Goal: Navigation & Orientation: Find specific page/section

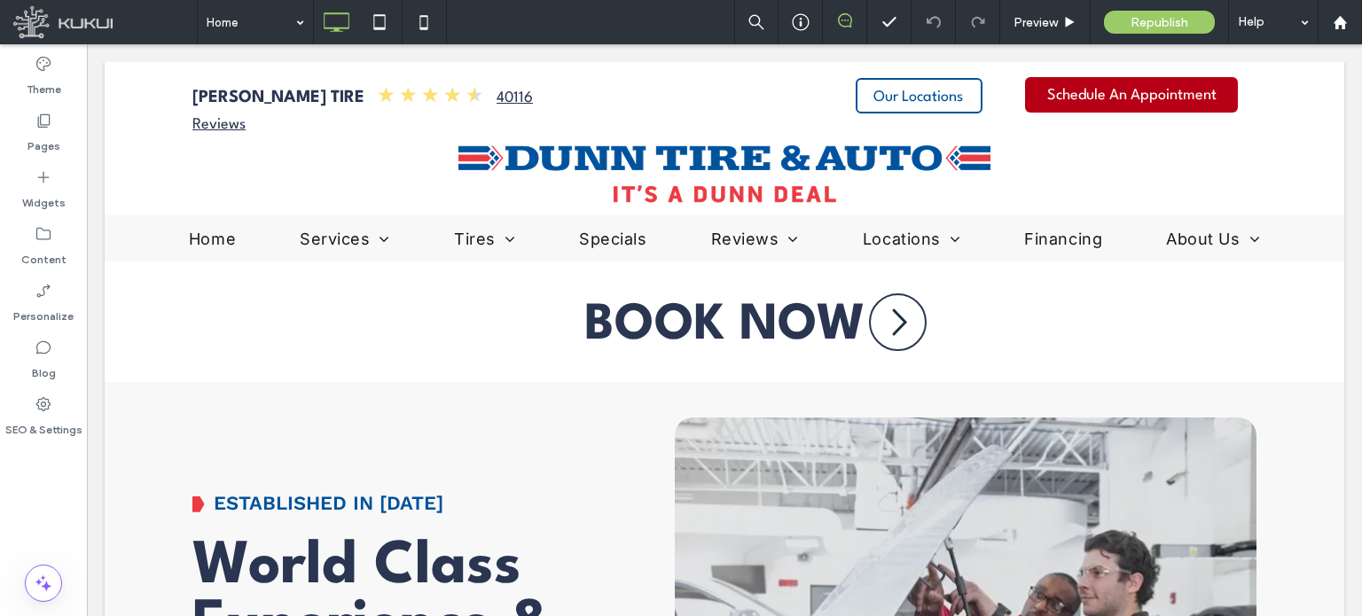
click at [844, 24] on icon at bounding box center [845, 20] width 14 height 14
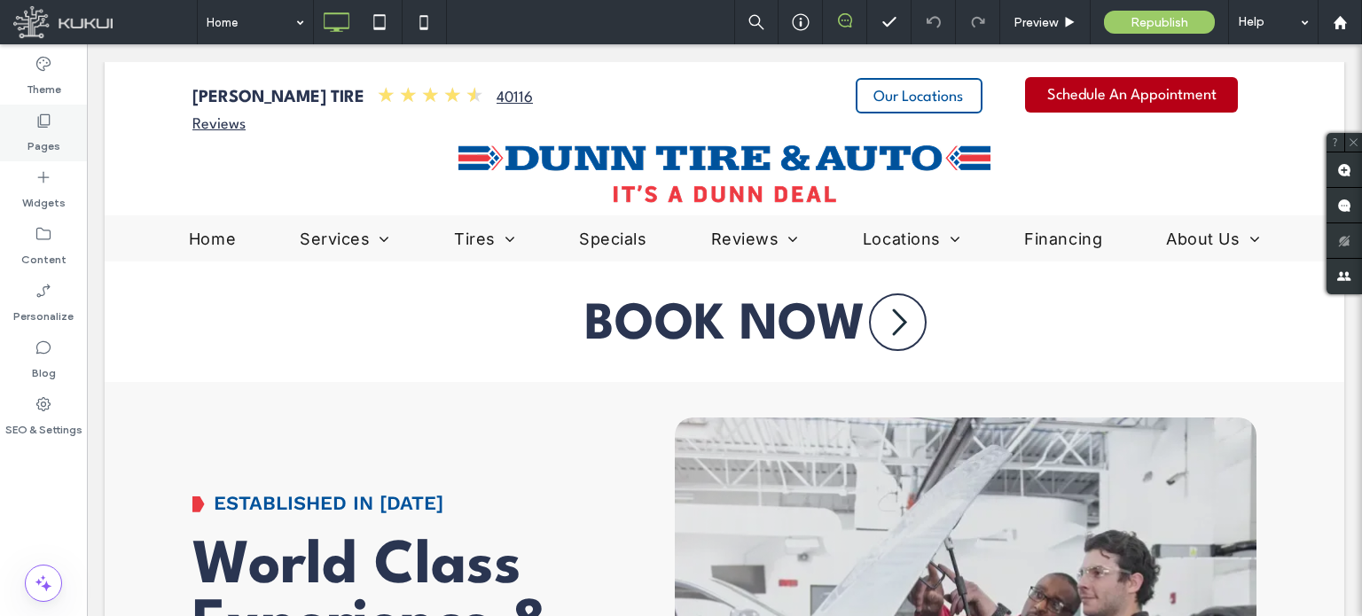
click at [43, 130] on label "Pages" at bounding box center [43, 141] width 33 height 25
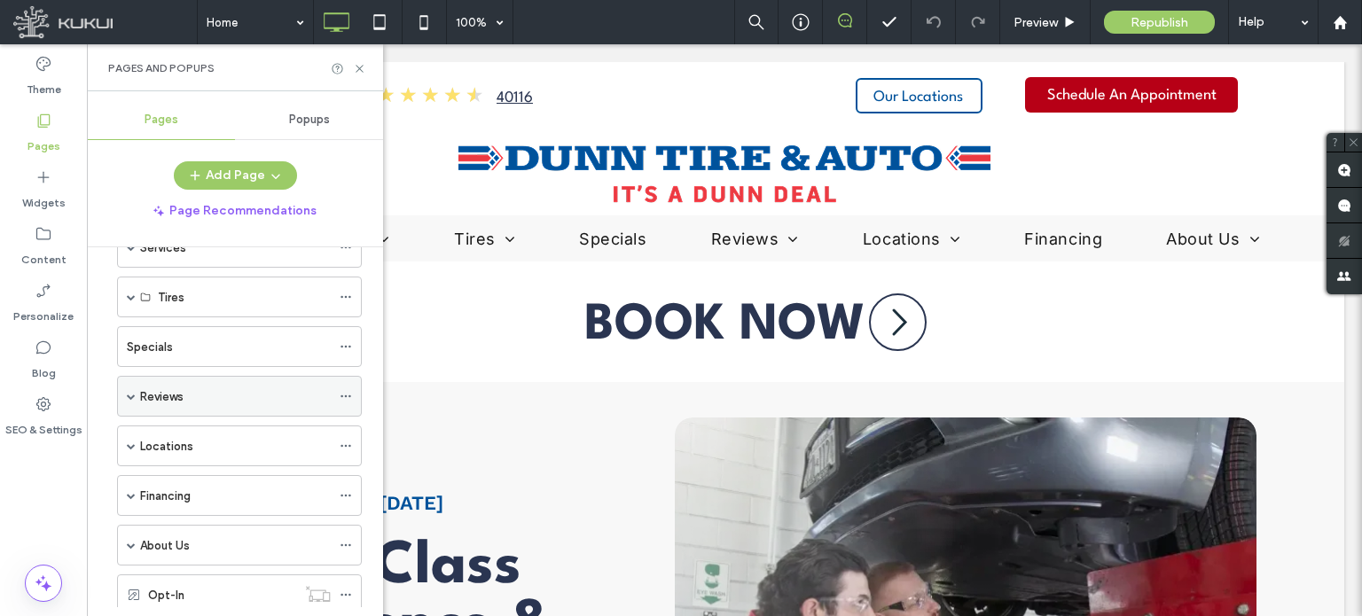
scroll to position [177, 0]
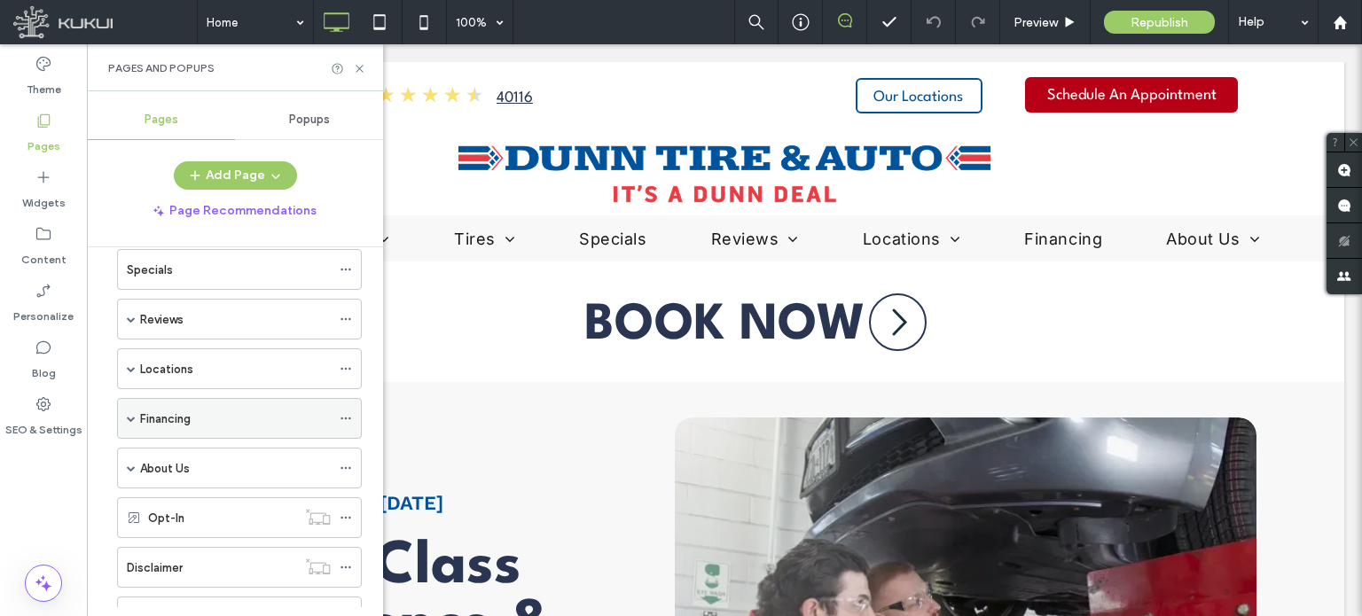
click at [179, 426] on div "Financing" at bounding box center [235, 418] width 191 height 39
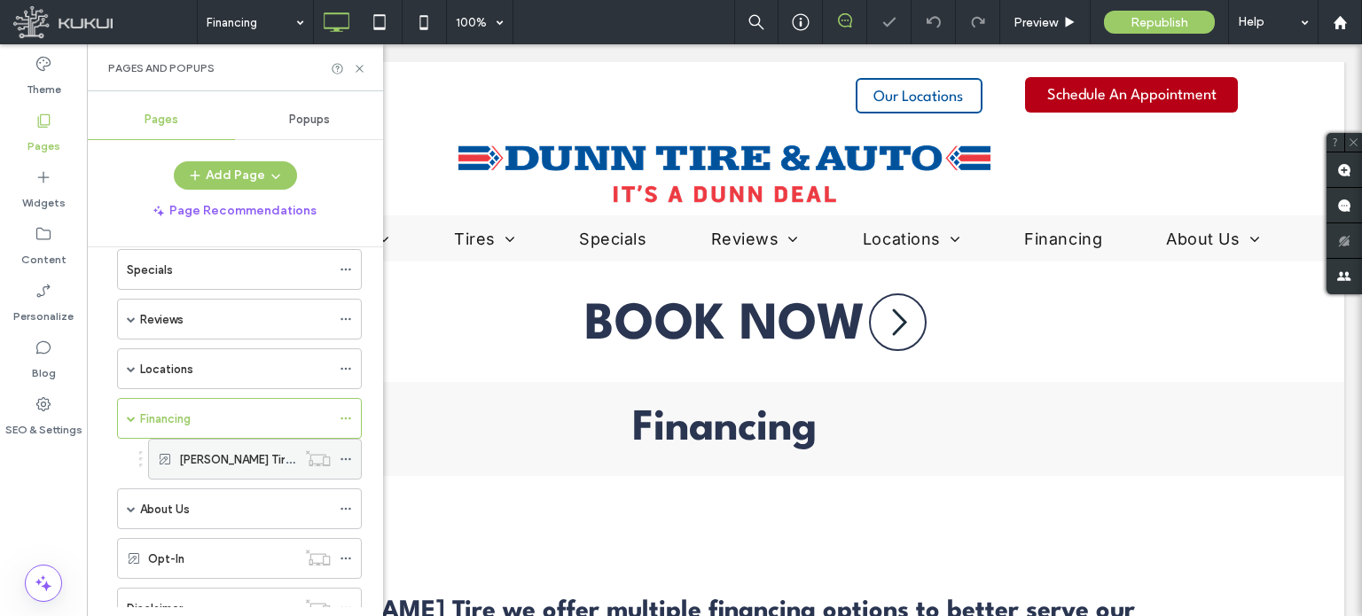
click at [200, 459] on label "[PERSON_NAME] Tire & Auto Credit Card" at bounding box center [287, 459] width 217 height 31
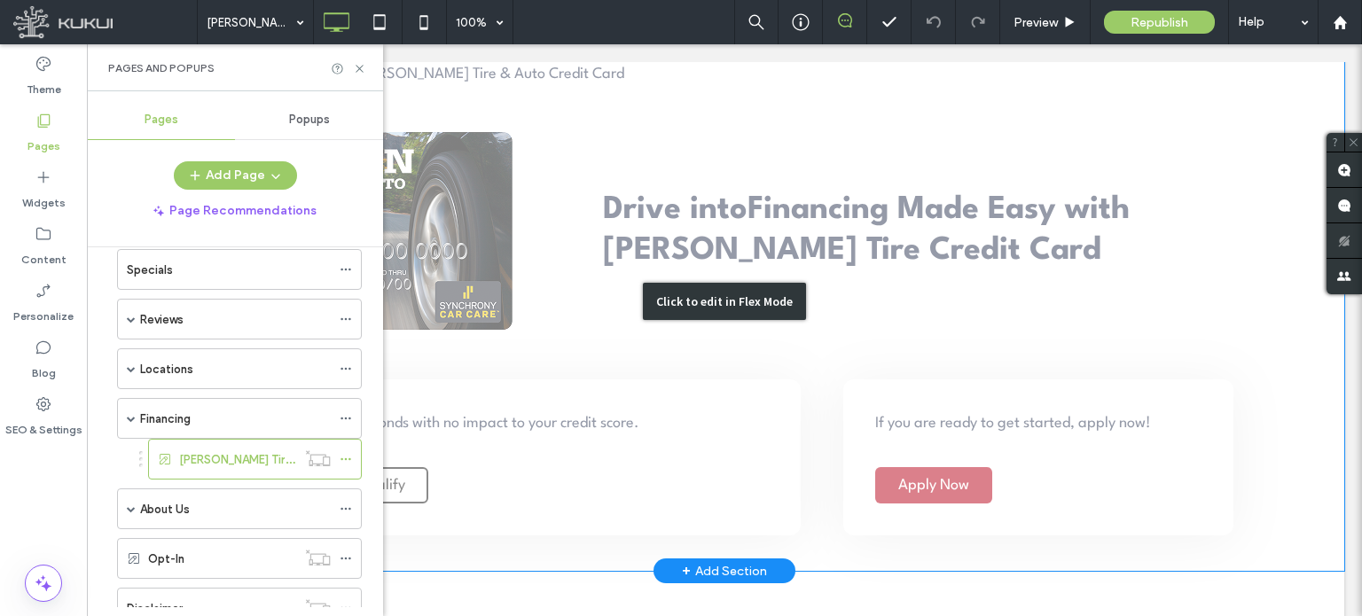
scroll to position [443, 0]
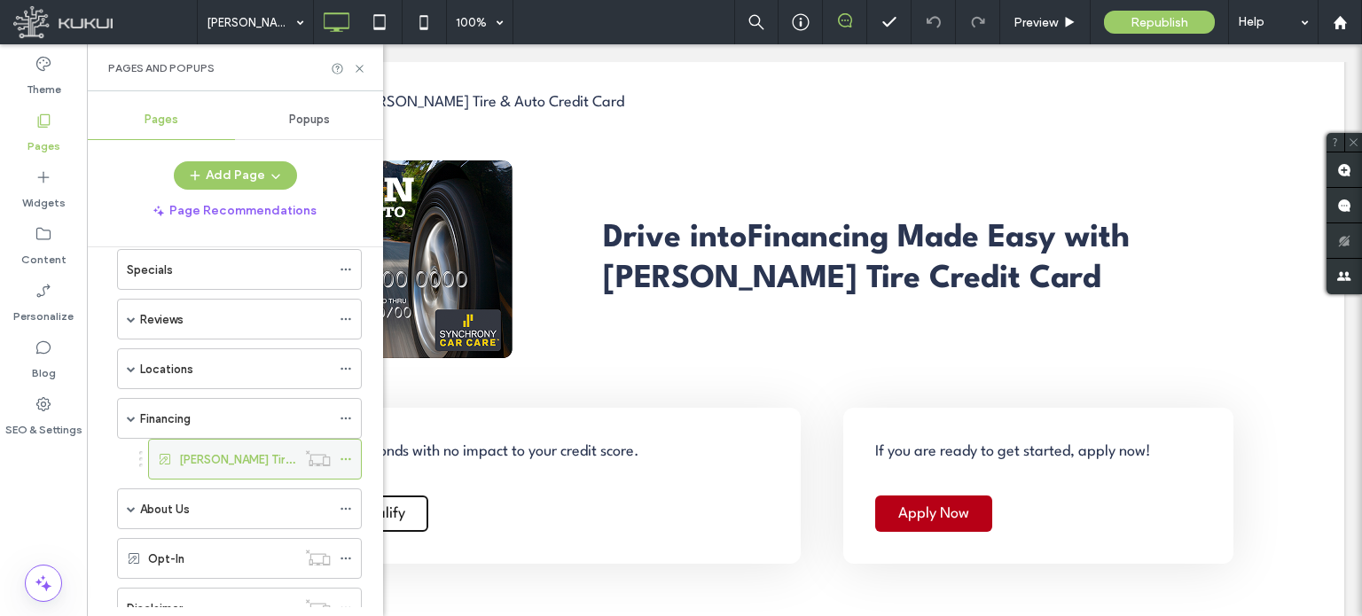
click at [343, 458] on use at bounding box center [345, 459] width 10 height 3
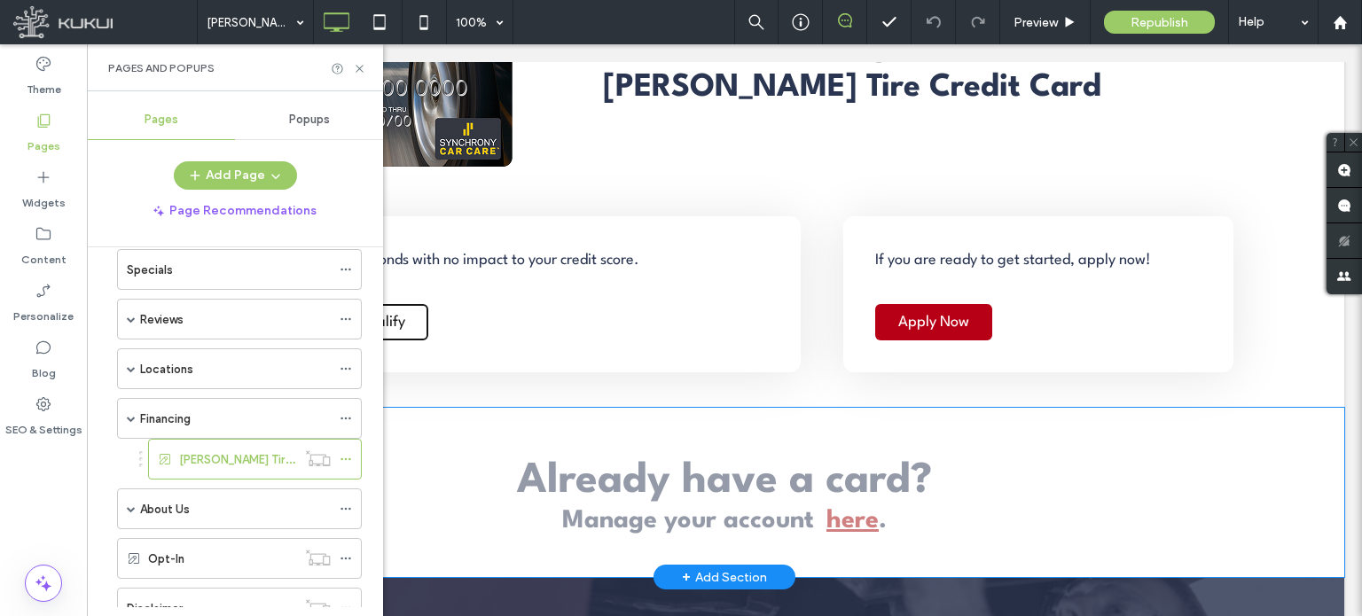
scroll to position [621, 0]
